Goal: Entertainment & Leisure: Consume media (video, audio)

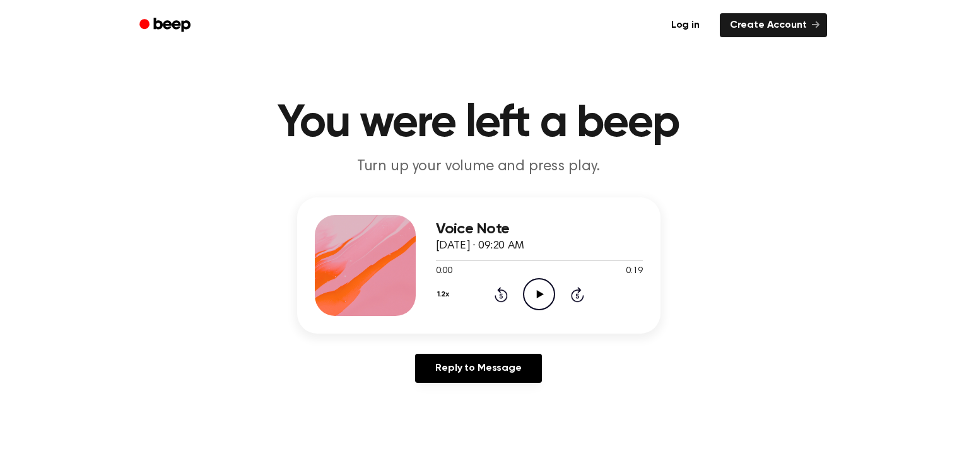
click at [529, 296] on icon "Play Audio" at bounding box center [539, 294] width 32 height 32
click at [537, 307] on icon "Play Audio" at bounding box center [539, 294] width 32 height 32
click at [541, 303] on icon "Play Audio" at bounding box center [539, 294] width 32 height 32
click at [528, 281] on icon "Play Audio" at bounding box center [539, 294] width 32 height 32
click at [538, 302] on icon "Play Audio" at bounding box center [539, 294] width 32 height 32
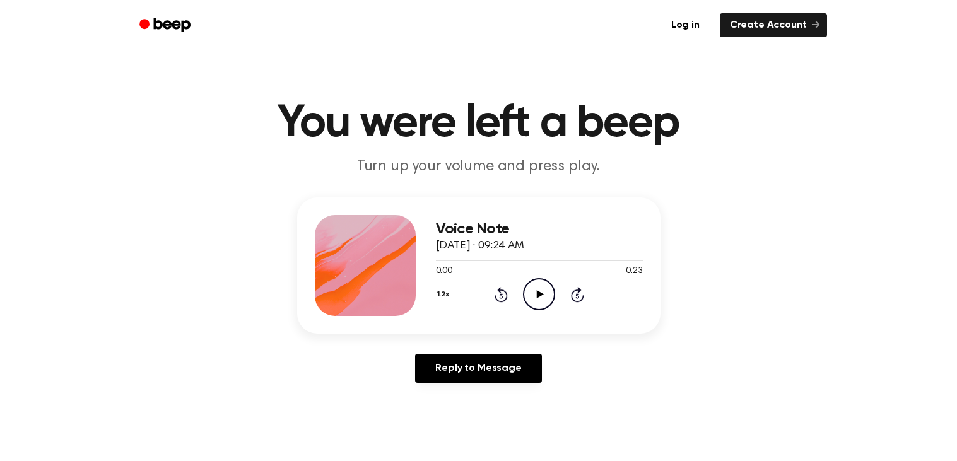
click at [535, 289] on icon "Play Audio" at bounding box center [539, 294] width 32 height 32
click at [543, 283] on icon "Play Audio" at bounding box center [539, 294] width 32 height 32
click at [543, 283] on icon "Pause Audio" at bounding box center [539, 294] width 32 height 32
click at [546, 296] on icon "Play Audio" at bounding box center [539, 294] width 32 height 32
click at [530, 296] on icon "Play Audio" at bounding box center [539, 294] width 32 height 32
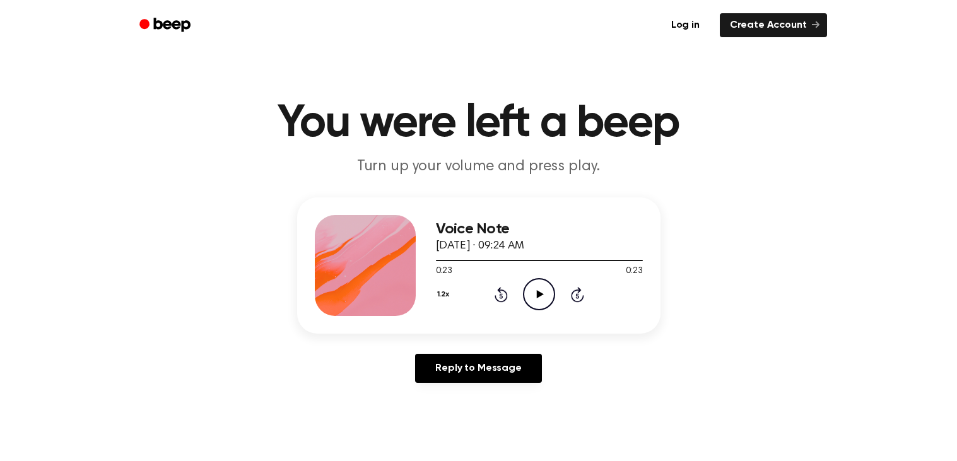
click at [530, 296] on icon "Play Audio" at bounding box center [539, 294] width 32 height 32
click at [535, 290] on icon "Play Audio" at bounding box center [539, 294] width 32 height 32
click at [525, 279] on icon "Play Audio" at bounding box center [539, 294] width 32 height 32
click at [533, 316] on div "Voice Note September 8, 2025 · 09:24 AM 0:00 0:18 Your browser does not support…" at bounding box center [478, 265] width 363 height 136
click at [539, 299] on icon "Play Audio" at bounding box center [539, 294] width 32 height 32
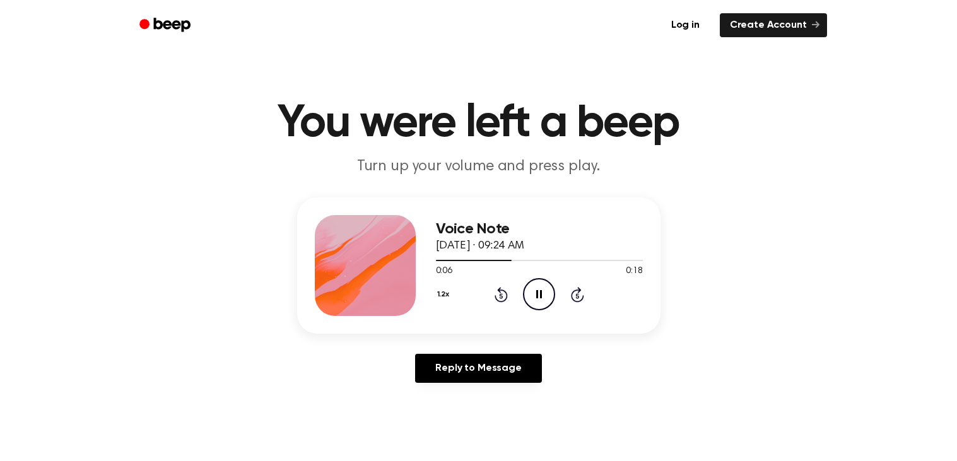
click at [505, 301] on icon "Rewind 5 seconds" at bounding box center [501, 294] width 14 height 16
